Goal: Information Seeking & Learning: Check status

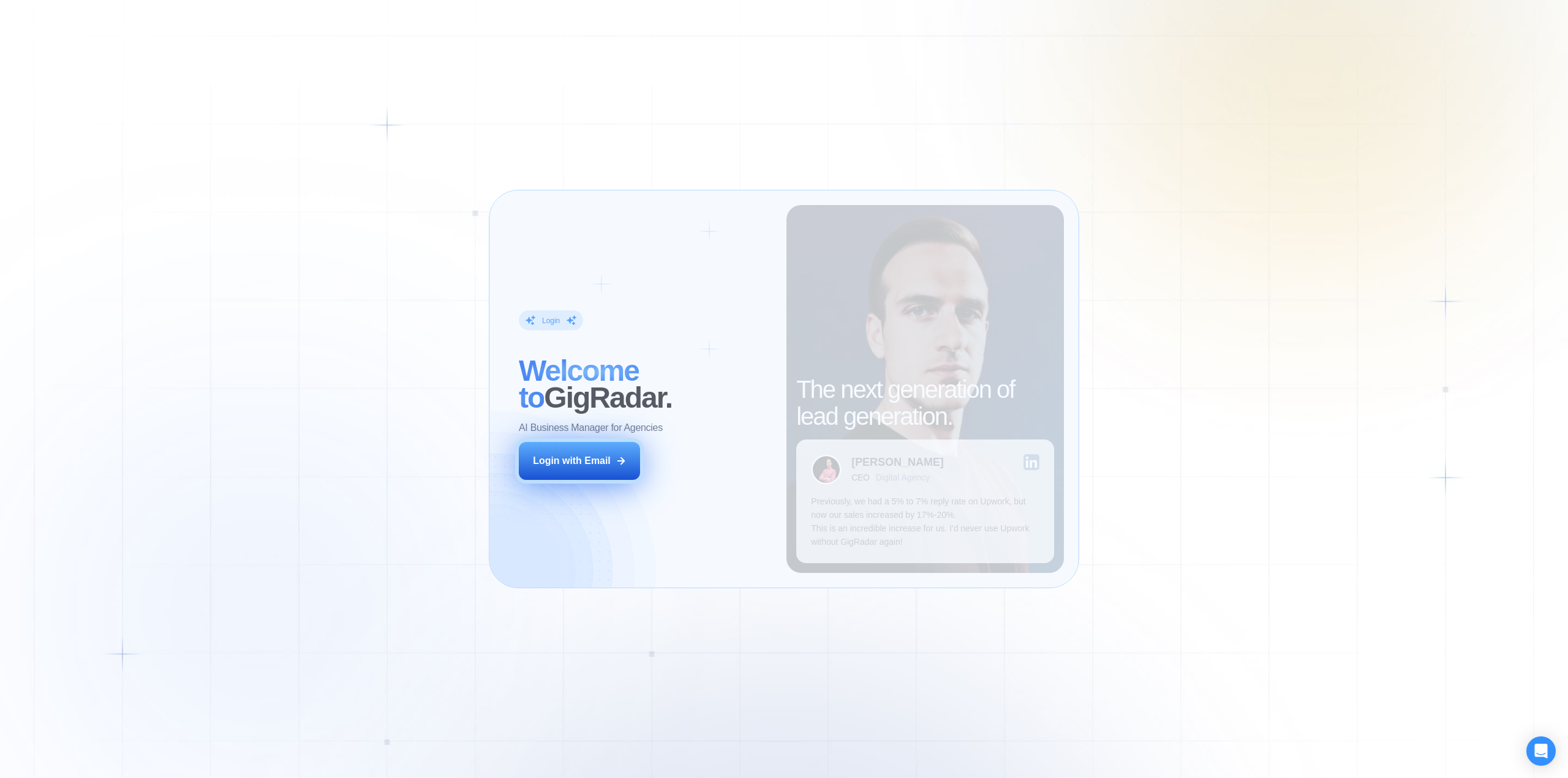
click at [562, 457] on div "Login with Email" at bounding box center [571, 460] width 78 height 14
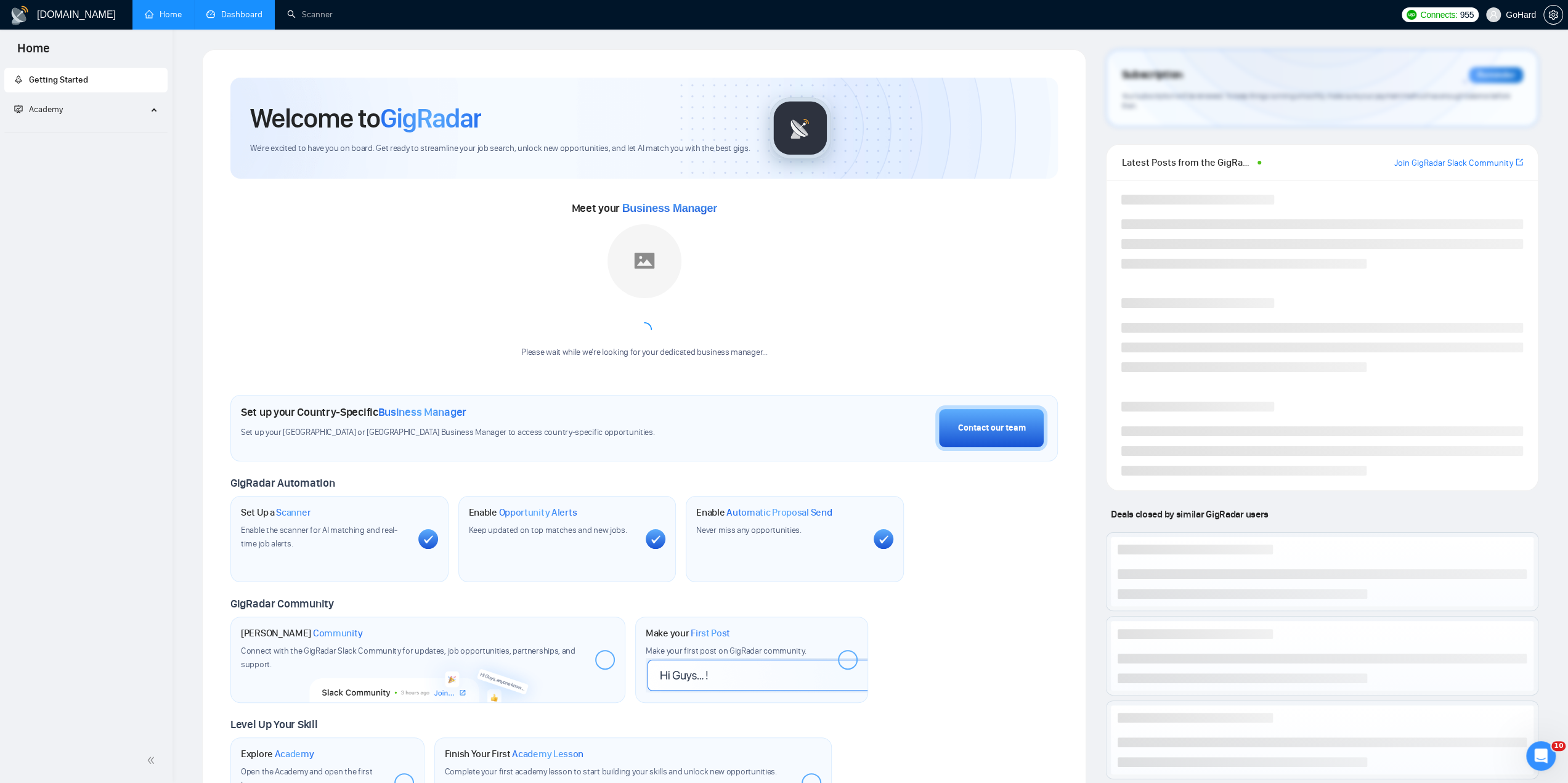
click at [231, 14] on link "Dashboard" at bounding box center [234, 14] width 56 height 11
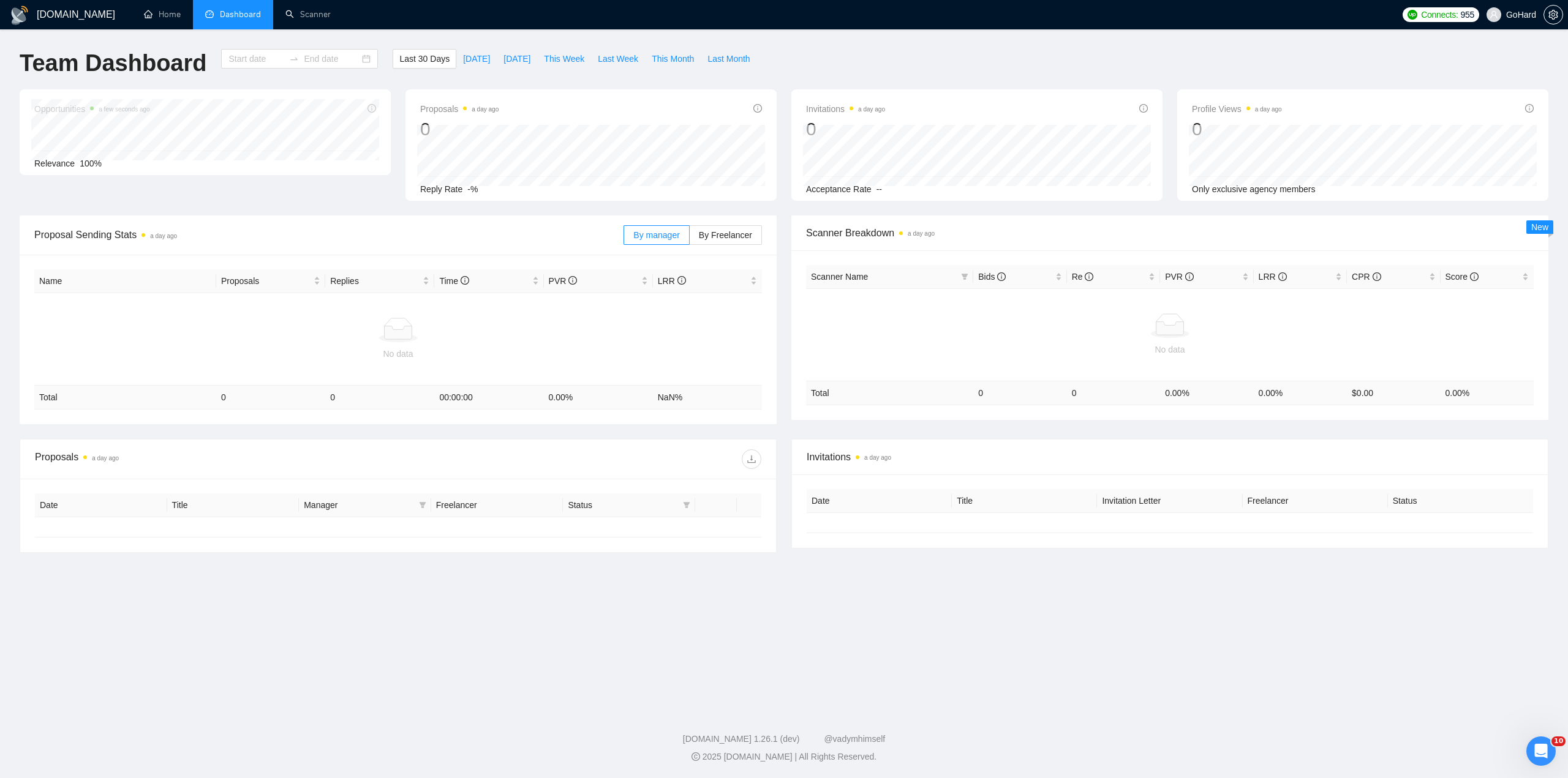
type input "[DATE]"
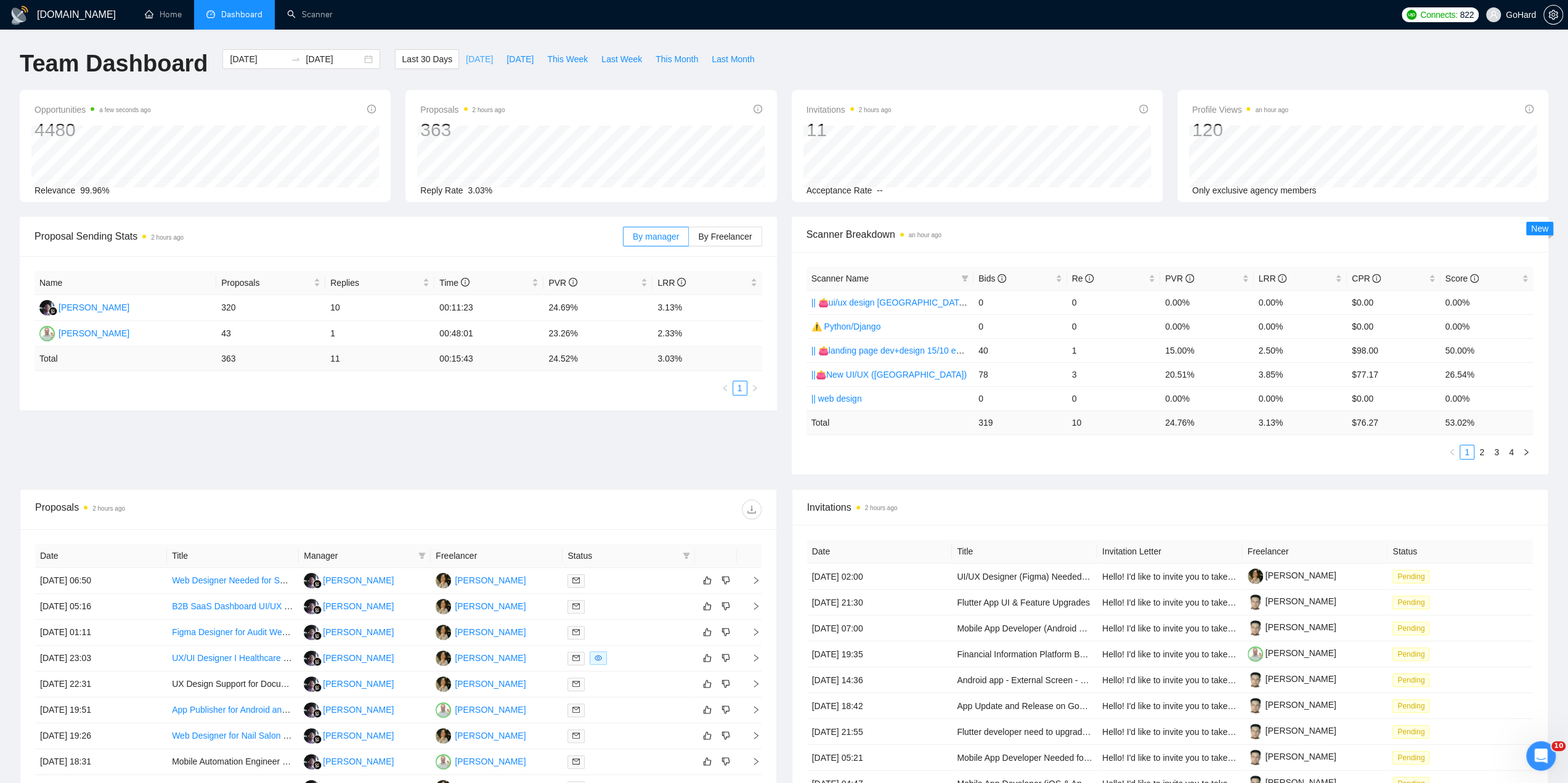
click at [465, 58] on span "[DATE]" at bounding box center [479, 59] width 27 height 14
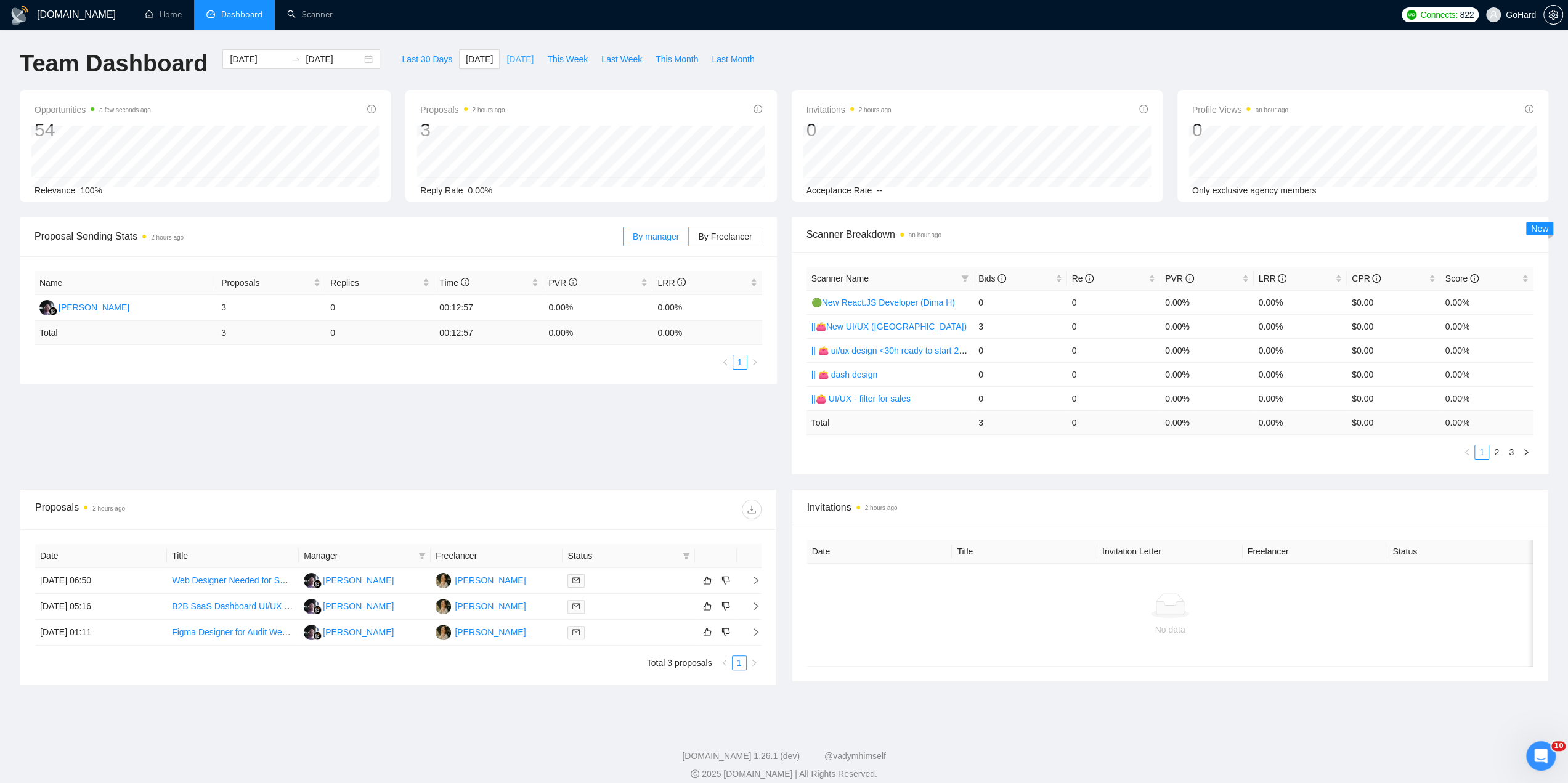
click at [506, 59] on span "[DATE]" at bounding box center [520, 59] width 27 height 14
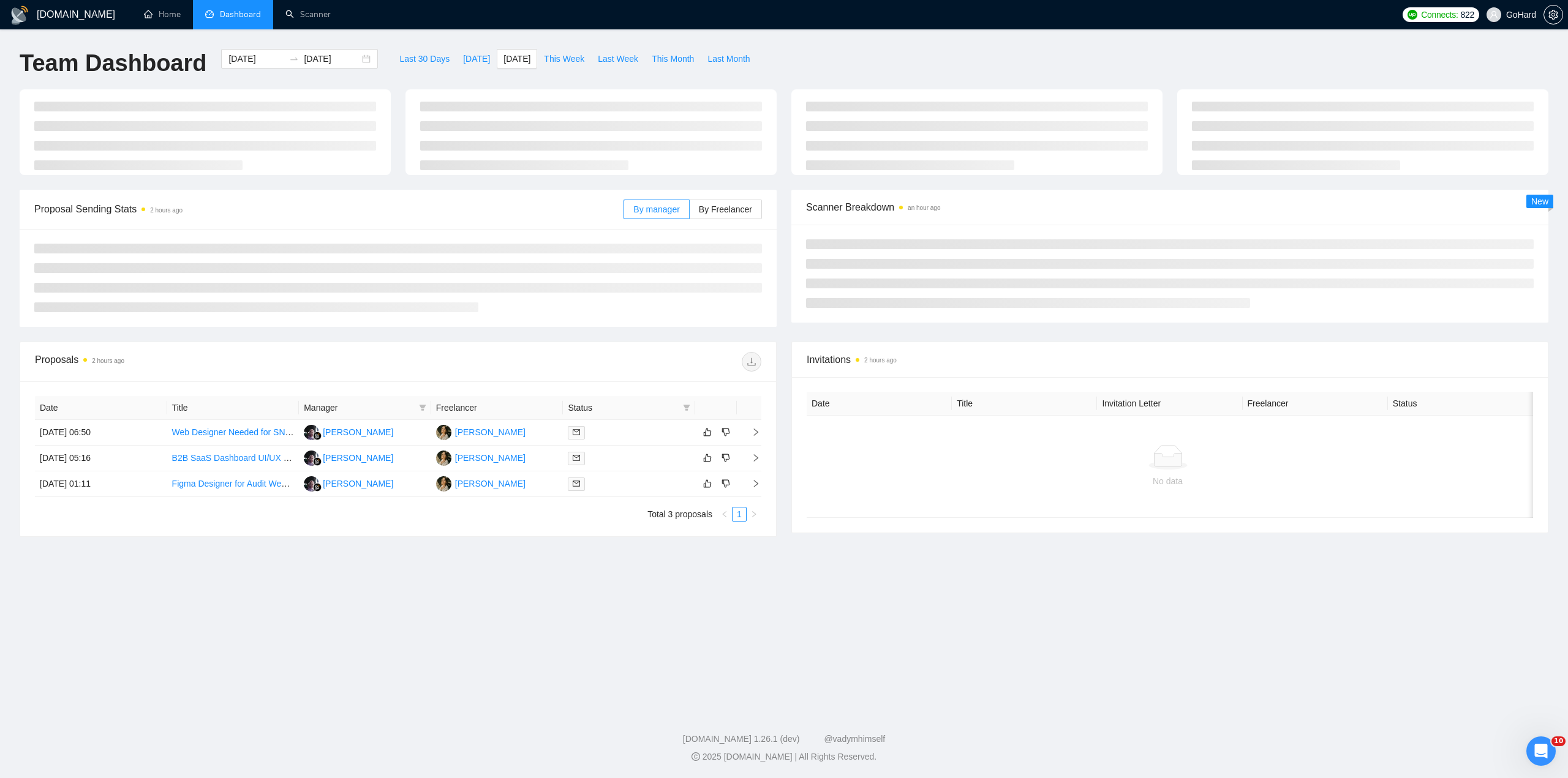
type input "[DATE]"
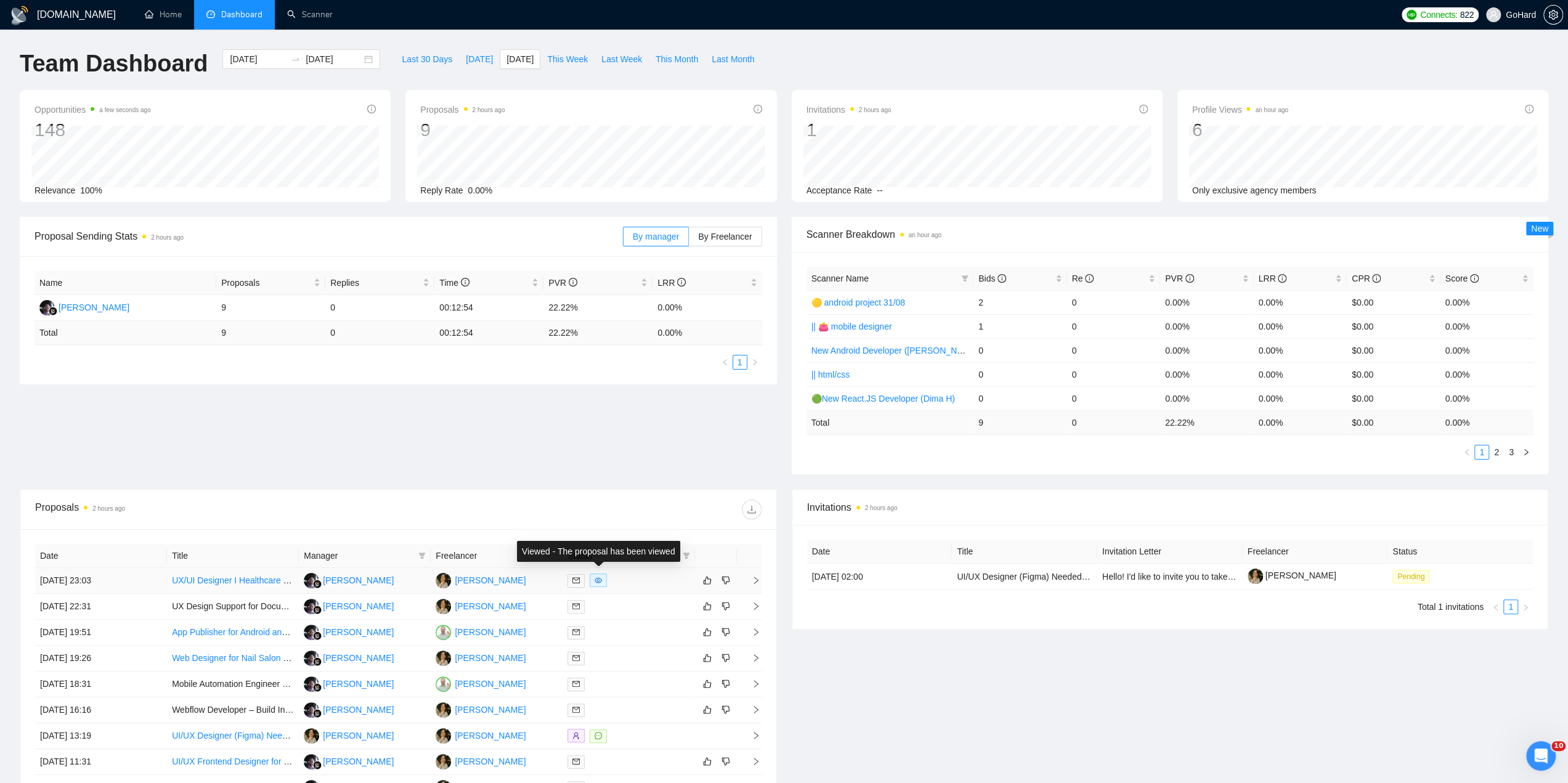
click at [603, 579] on span at bounding box center [598, 580] width 17 height 14
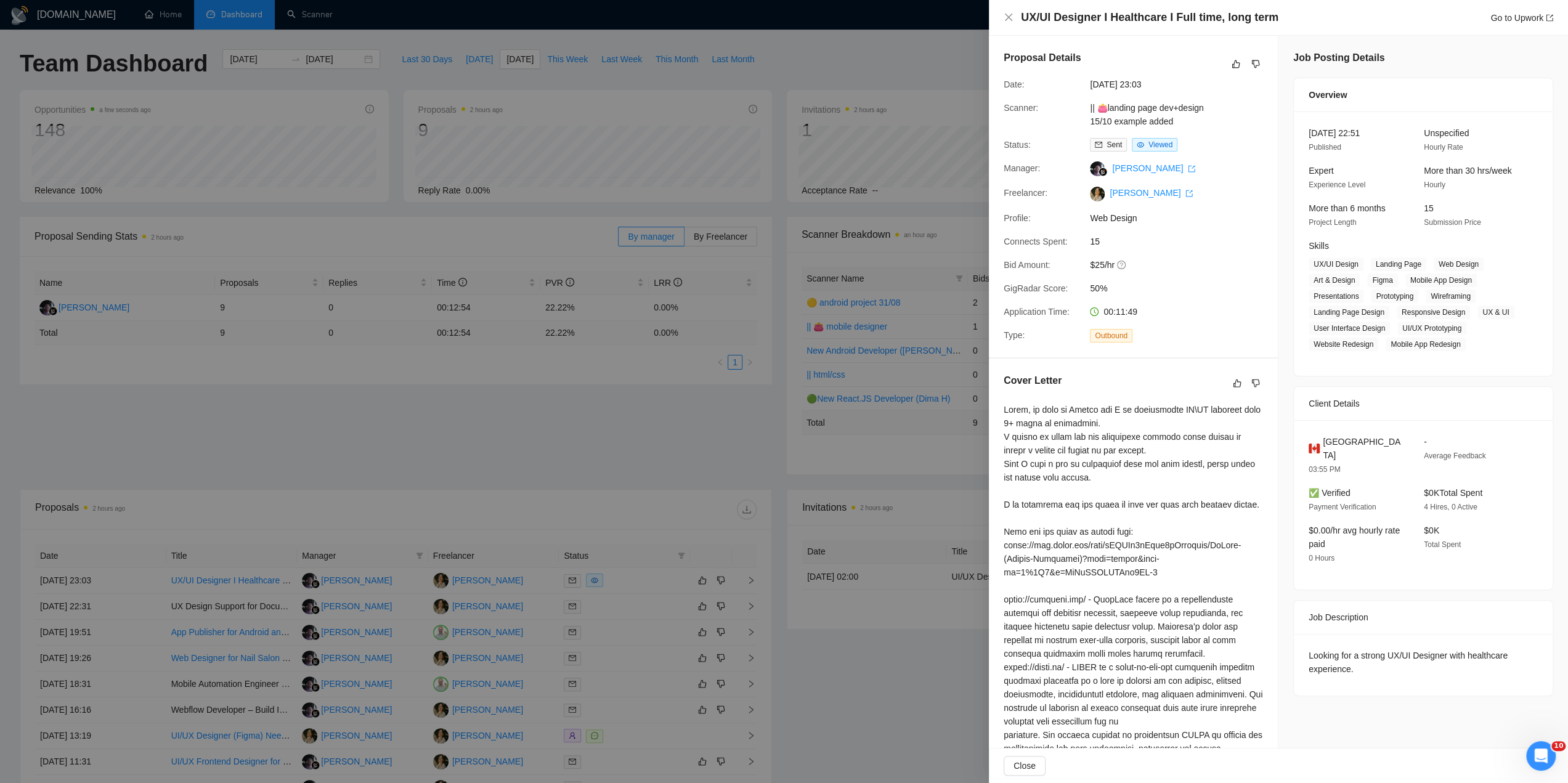
click at [664, 412] on div at bounding box center [784, 392] width 1568 height 783
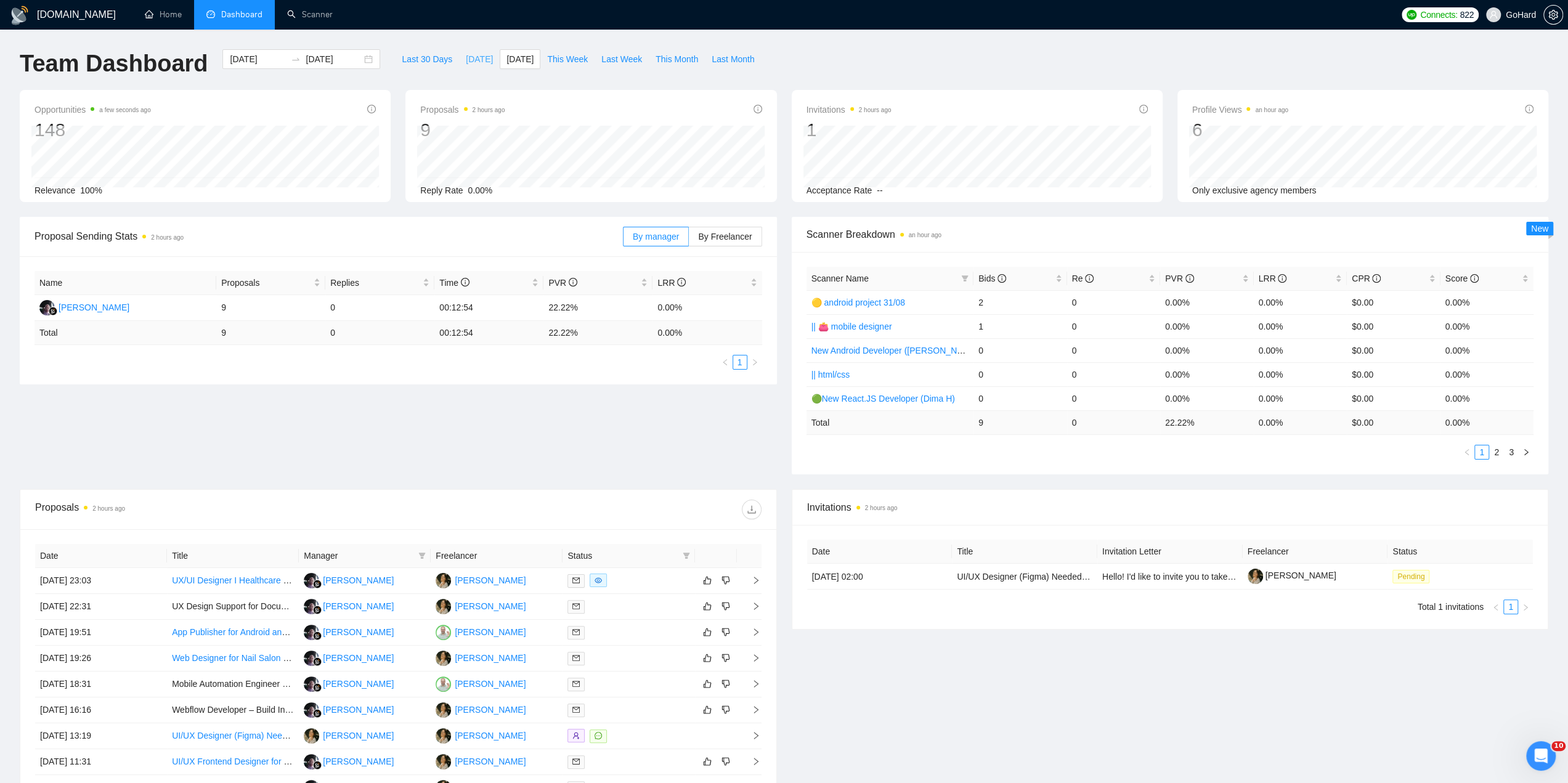
click at [470, 62] on span "[DATE]" at bounding box center [479, 59] width 27 height 14
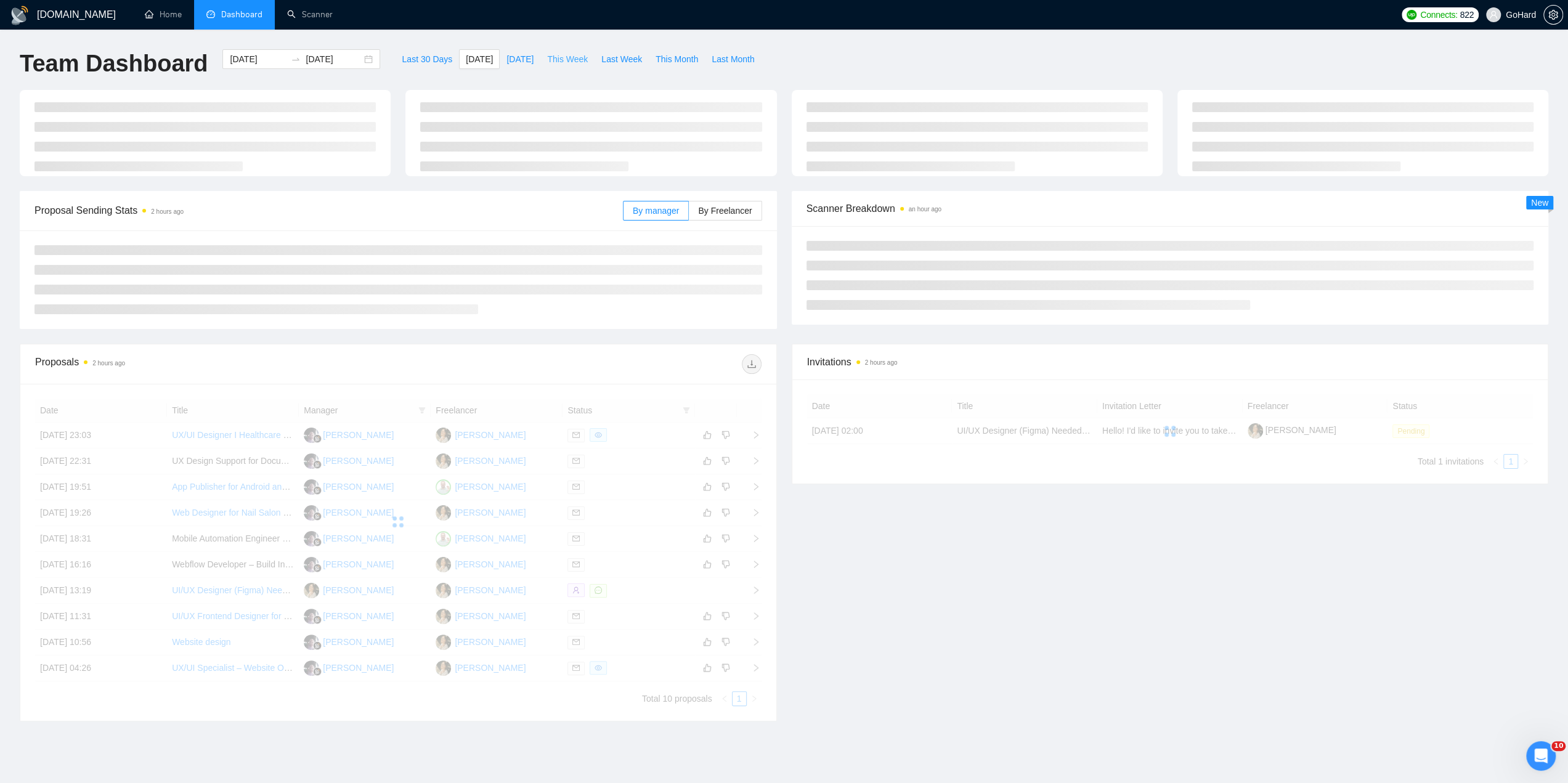
type input "[DATE]"
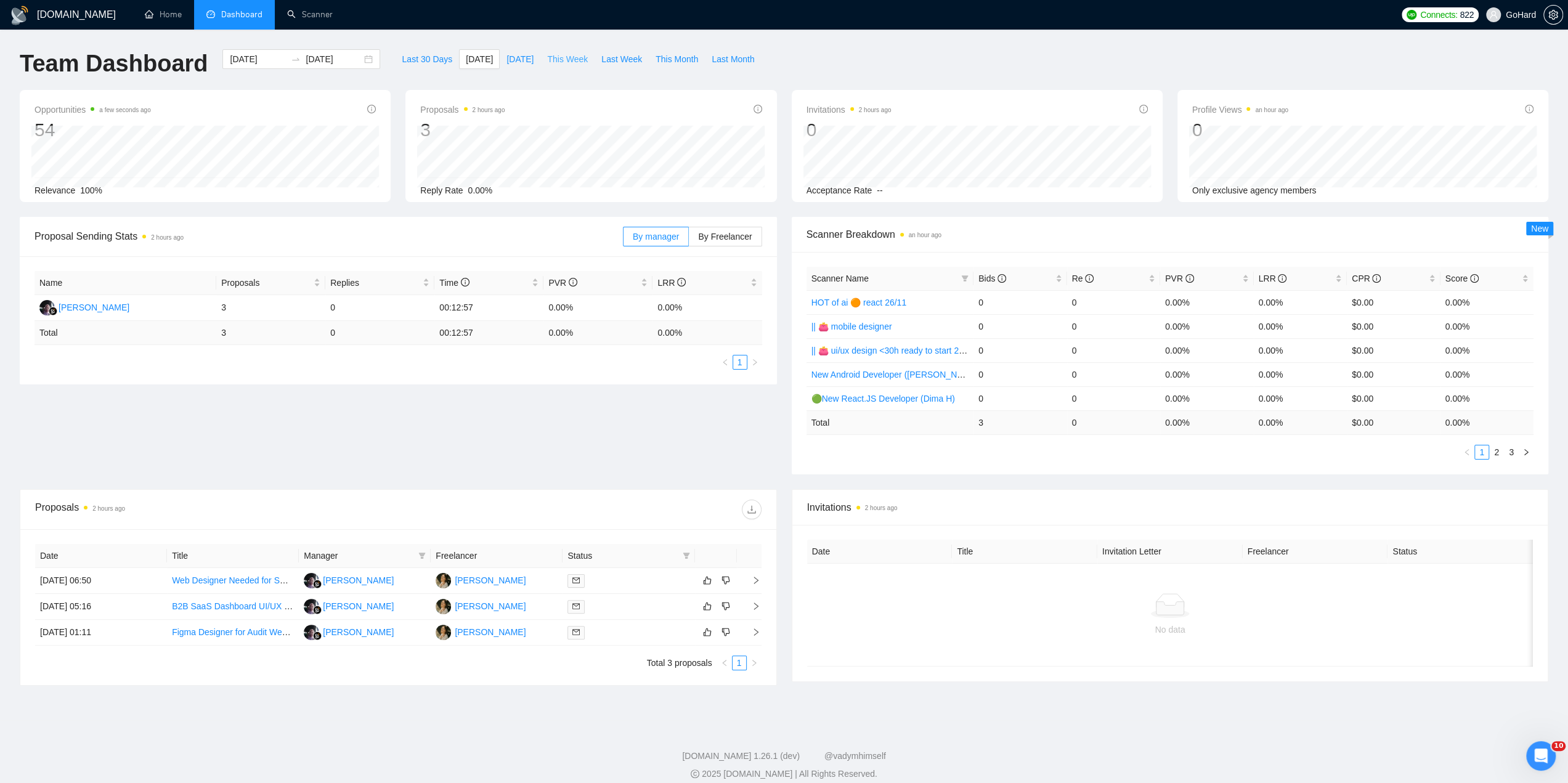
click at [556, 61] on span "This Week" at bounding box center [567, 59] width 41 height 14
type input "[DATE]"
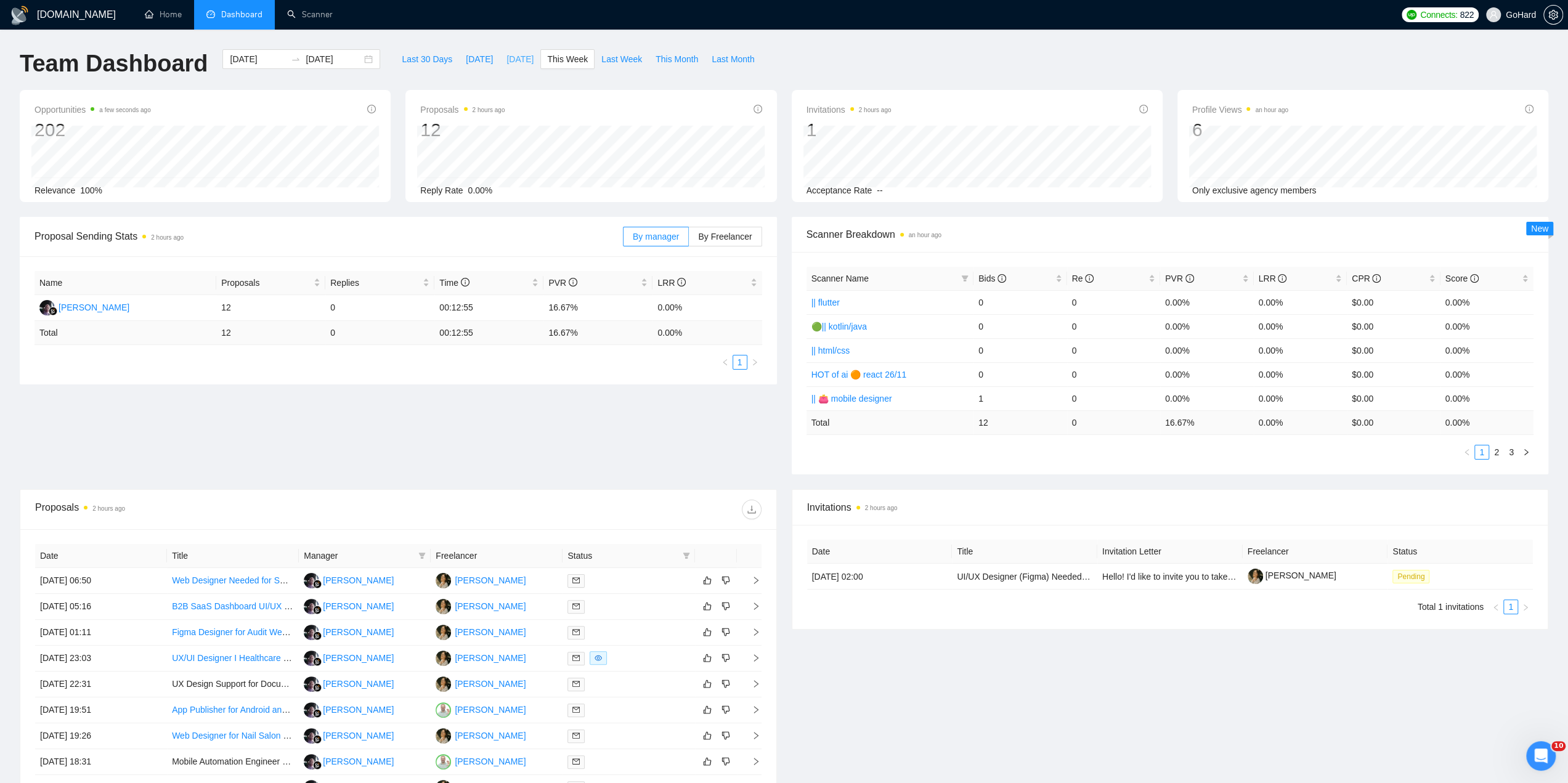
click at [506, 62] on span "[DATE]" at bounding box center [520, 59] width 27 height 14
type input "[DATE]"
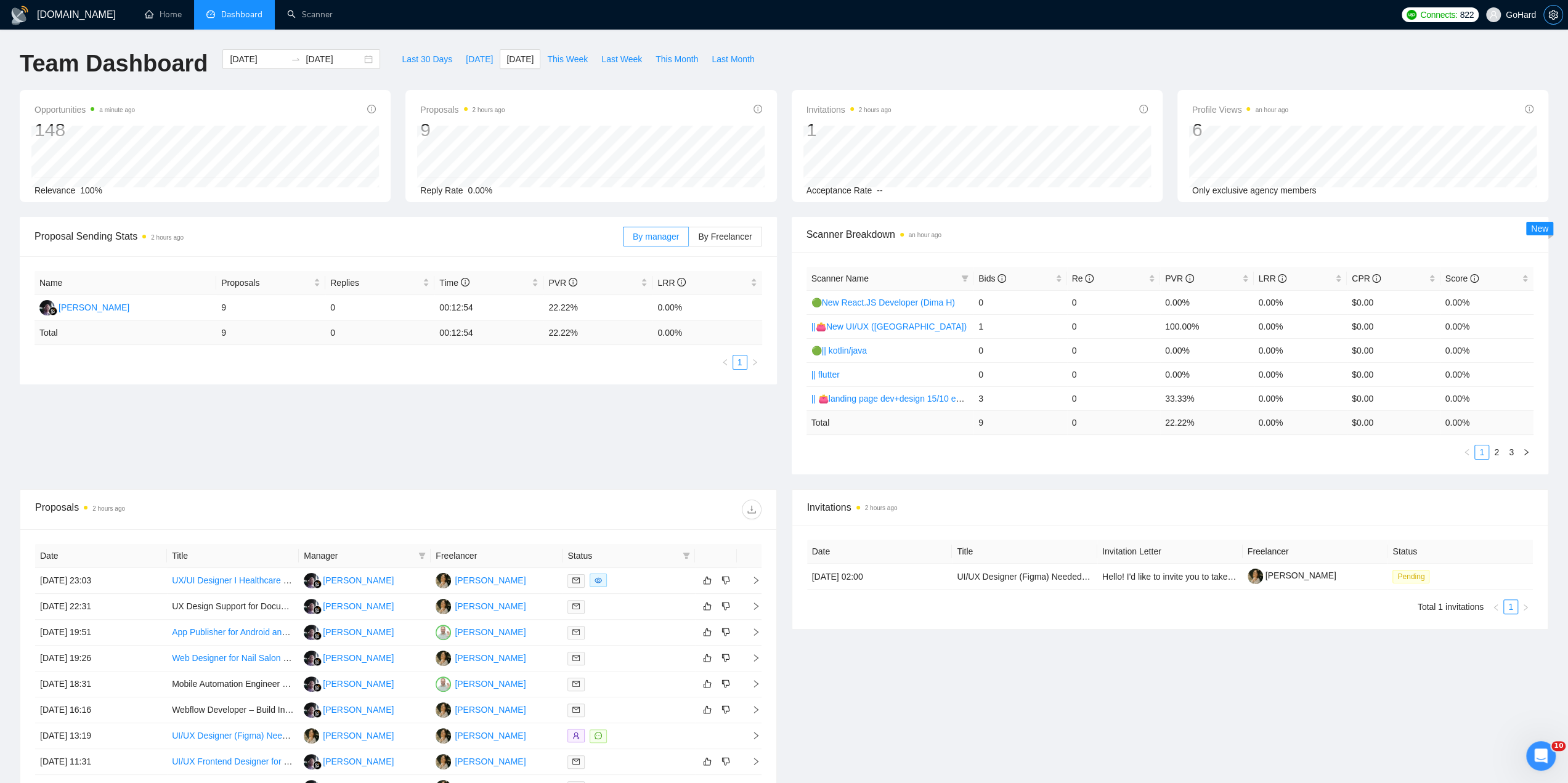
click at [1548, 17] on icon "setting" at bounding box center [1553, 15] width 10 height 10
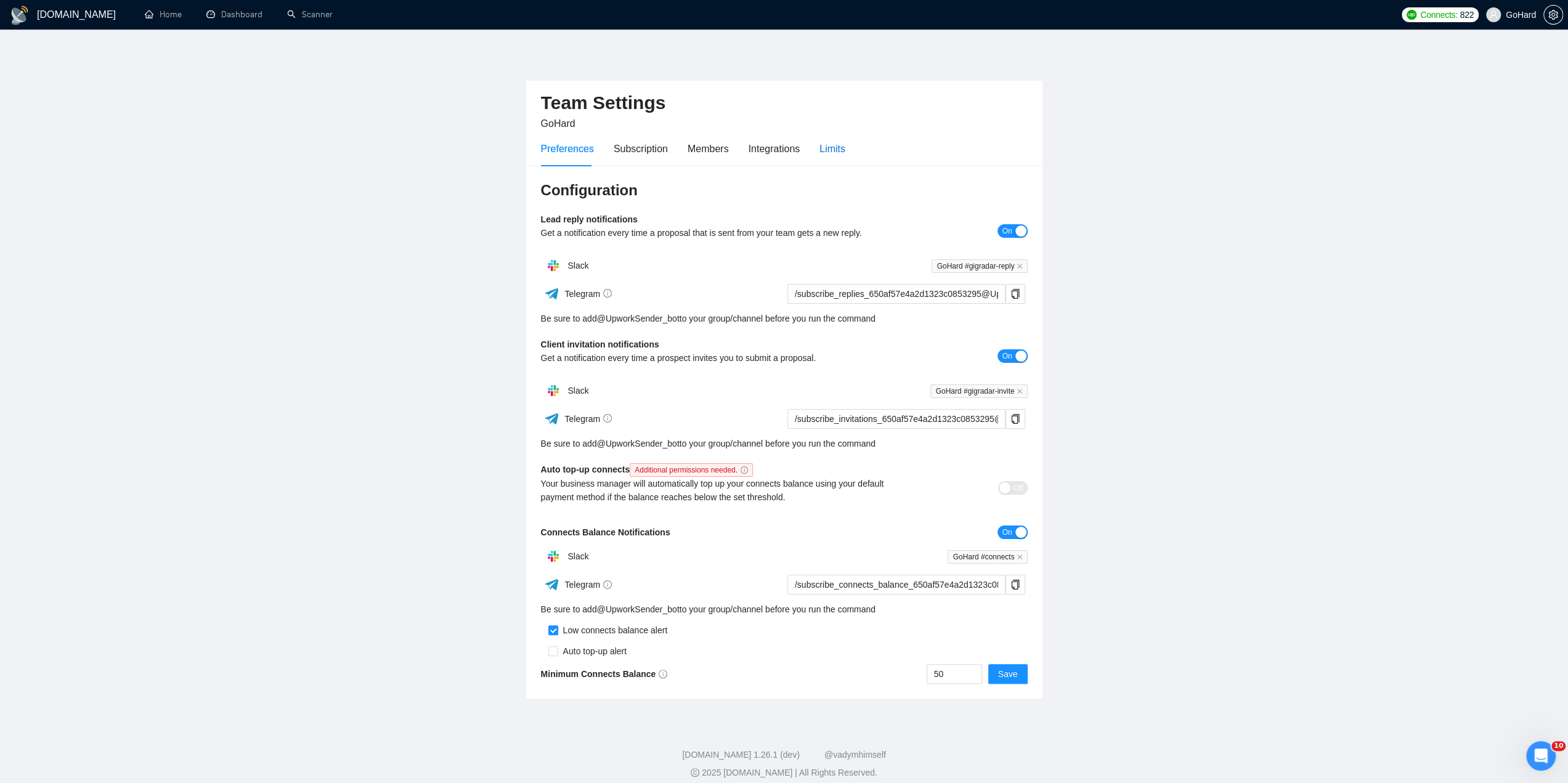
click at [842, 145] on div "Limits" at bounding box center [832, 148] width 26 height 15
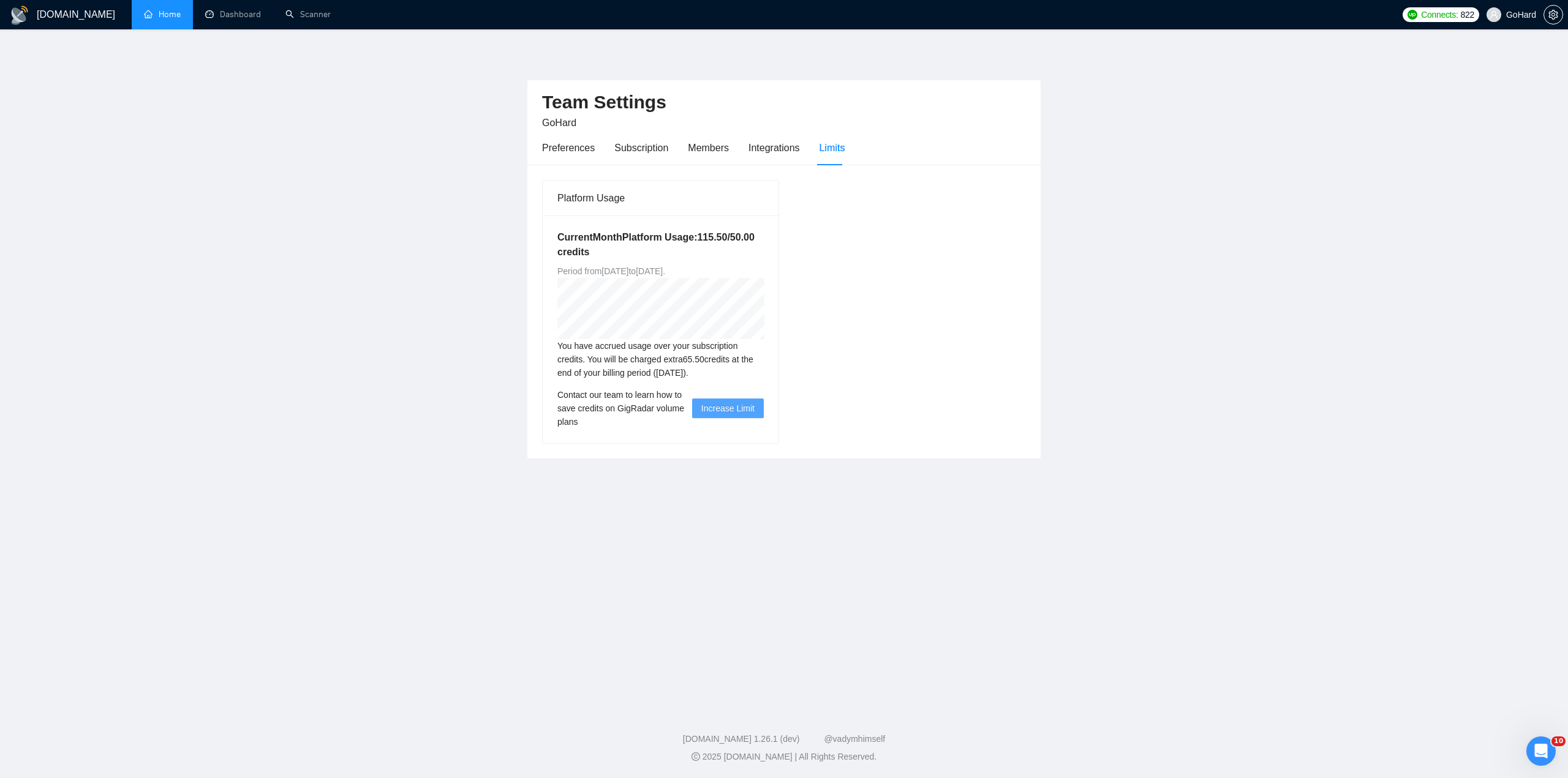
click at [158, 18] on link "Home" at bounding box center [162, 14] width 36 height 11
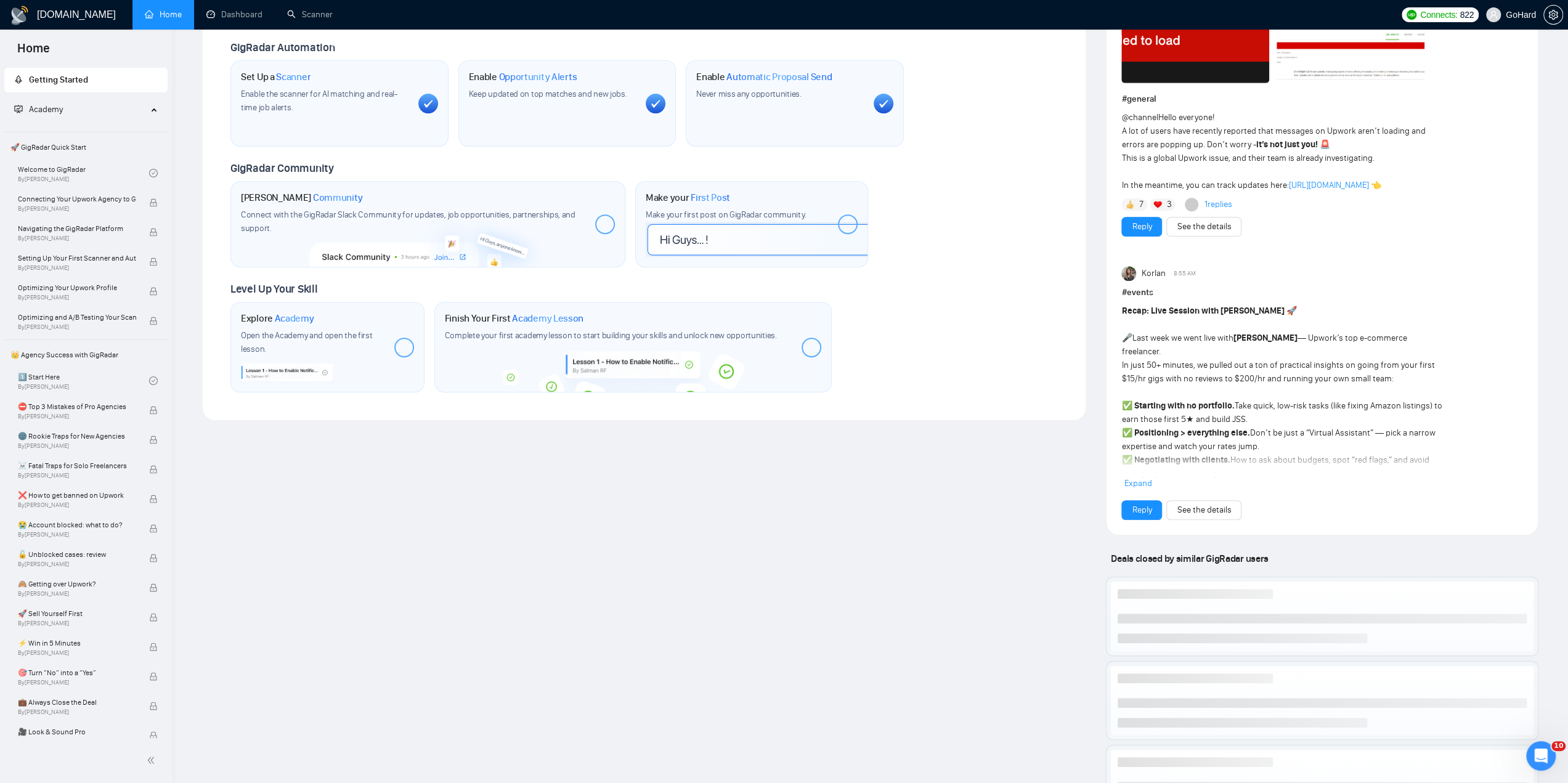
scroll to position [575, 0]
